Goal: Check status: Check status

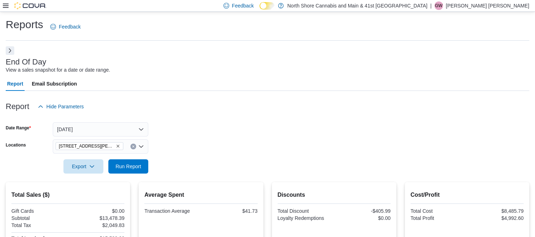
scroll to position [150, 0]
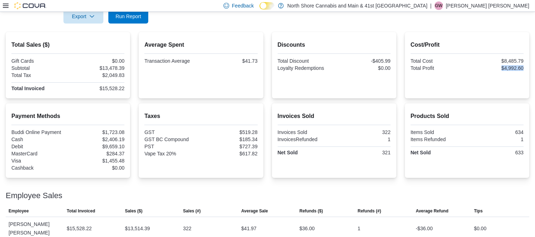
drag, startPoint x: 504, startPoint y: 68, endPoint x: 528, endPoint y: 68, distance: 23.9
click at [523, 68] on div "$4,992.60" at bounding box center [495, 68] width 55 height 6
click at [520, 86] on div "Cost/Profit Total Cost $8,485.79 Total Profit $4,992.60" at bounding box center [466, 65] width 113 height 55
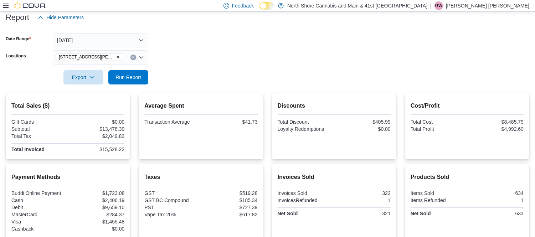
scroll to position [0, 0]
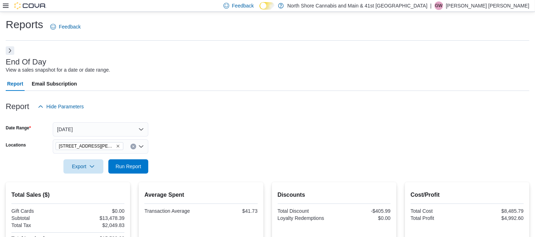
drag, startPoint x: 88, startPoint y: 117, endPoint x: 88, endPoint y: 126, distance: 9.3
click at [88, 119] on div at bounding box center [267, 118] width 523 height 9
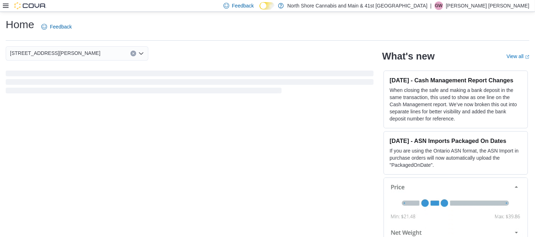
click at [5, 6] on icon at bounding box center [6, 6] width 6 height 4
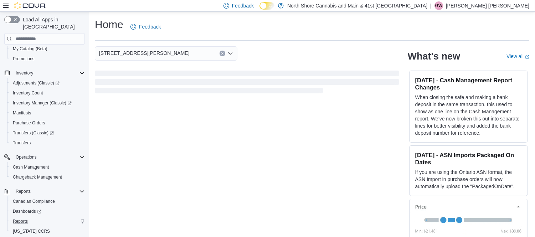
scroll to position [109, 0]
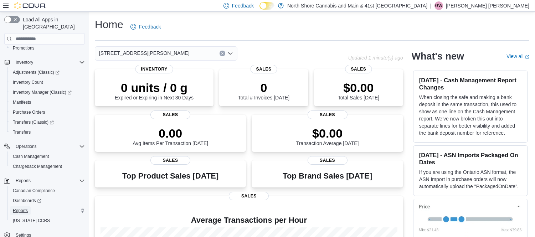
click at [19, 208] on span "Reports" at bounding box center [20, 211] width 15 height 6
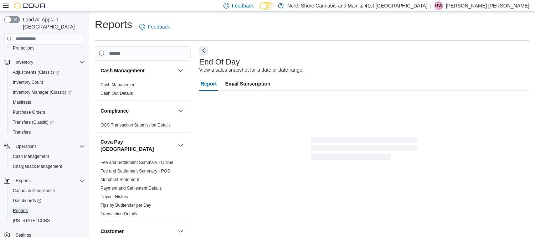
scroll to position [7, 0]
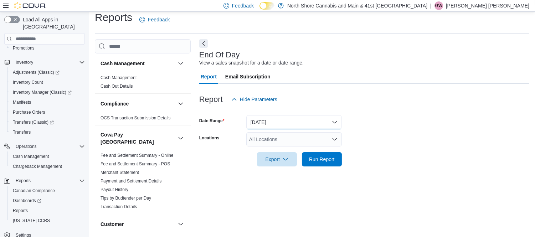
click at [275, 119] on button "[DATE]" at bounding box center [293, 122] width 95 height 14
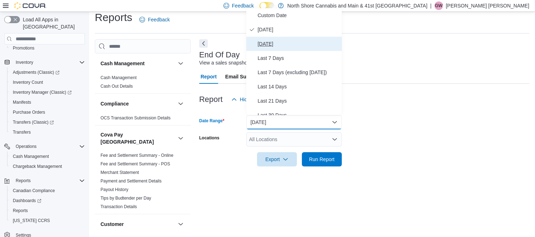
click at [296, 40] on span "Yesterday" at bounding box center [298, 44] width 81 height 9
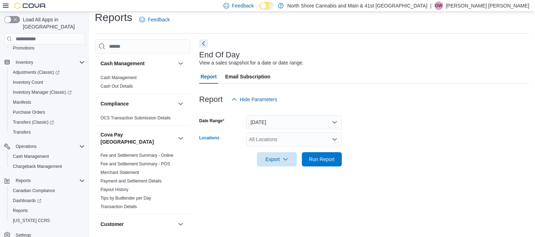
click at [305, 143] on div "All Locations" at bounding box center [293, 139] width 95 height 14
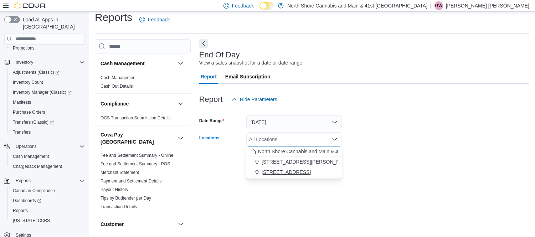
click at [313, 169] on div "5707 Main St." at bounding box center [293, 172] width 87 height 7
click at [396, 169] on div at bounding box center [364, 170] width 330 height 9
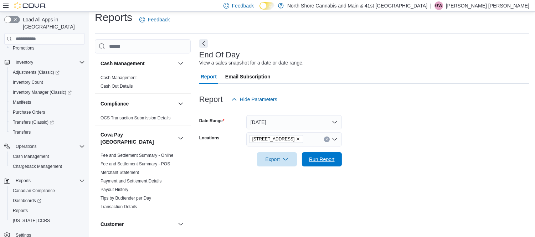
drag, startPoint x: 337, startPoint y: 154, endPoint x: 337, endPoint y: 150, distance: 3.6
click at [337, 154] on button "Run Report" at bounding box center [322, 159] width 40 height 14
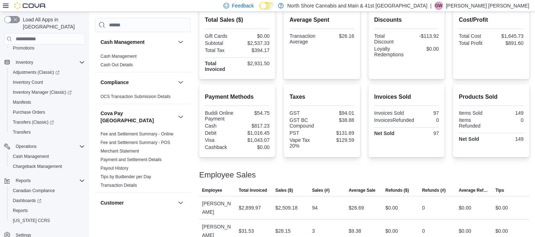
scroll to position [177, 0]
